Goal: Transaction & Acquisition: Purchase product/service

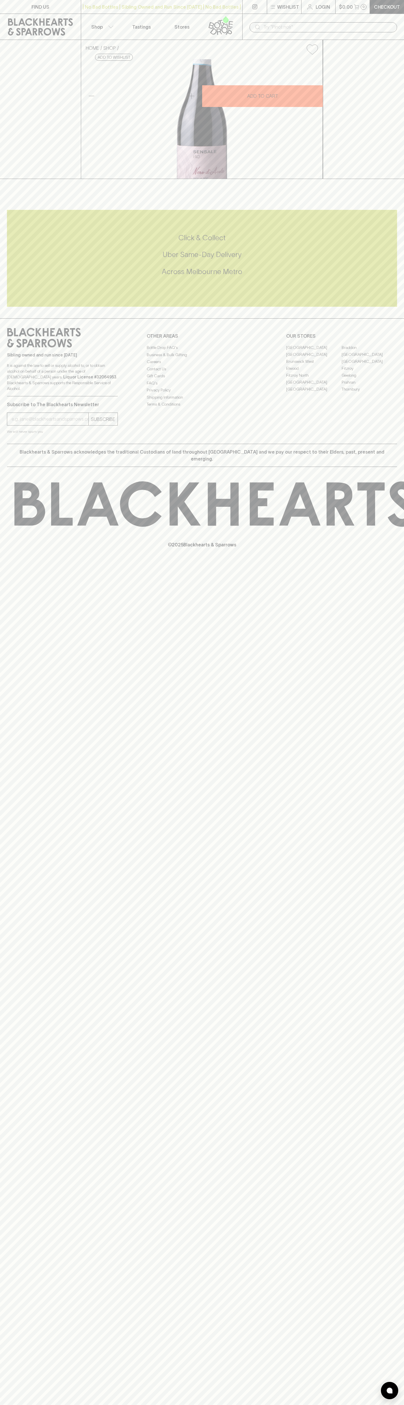
click at [301, 10] on button "Wishlist" at bounding box center [284, 7] width 34 height 14
click at [383, 374] on div at bounding box center [202, 702] width 404 height 1405
click at [282, 1404] on html "FIND US | No Bad Bottles | Sibling Owned and Run Since [DATE] | No Bad Bottles …" at bounding box center [202, 702] width 404 height 1405
click at [18, 698] on div at bounding box center [202, 702] width 404 height 1405
